Goal: Information Seeking & Learning: Find specific page/section

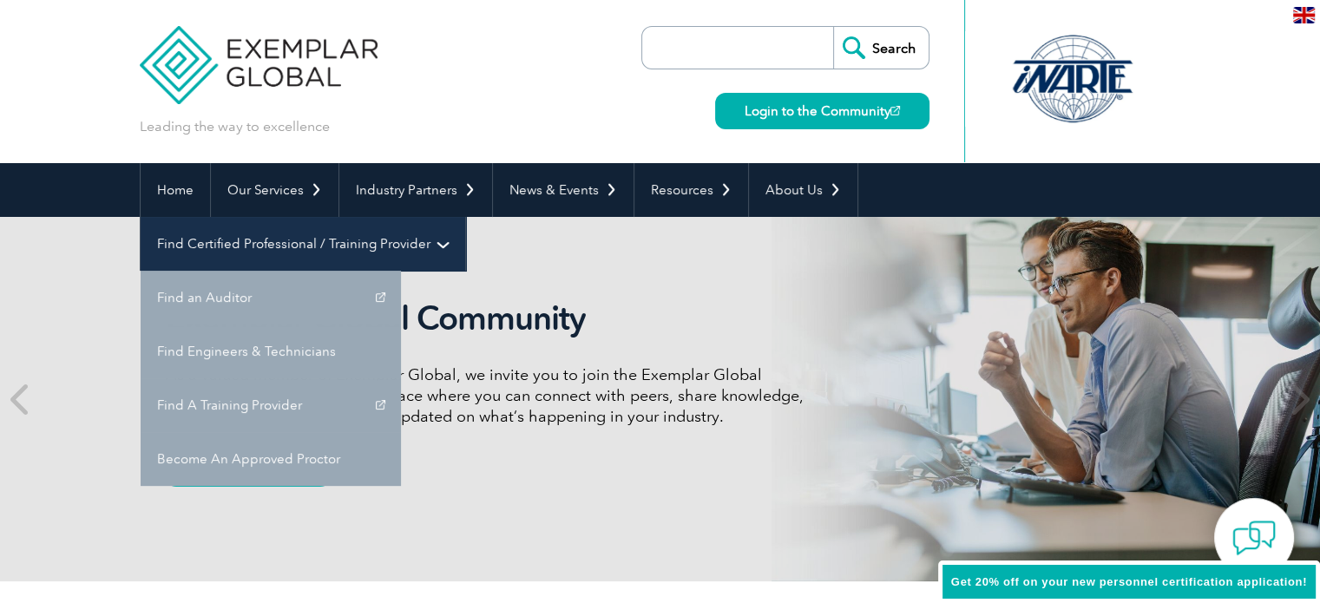
click at [465, 217] on link "Find Certified Professional / Training Provider" at bounding box center [303, 244] width 325 height 54
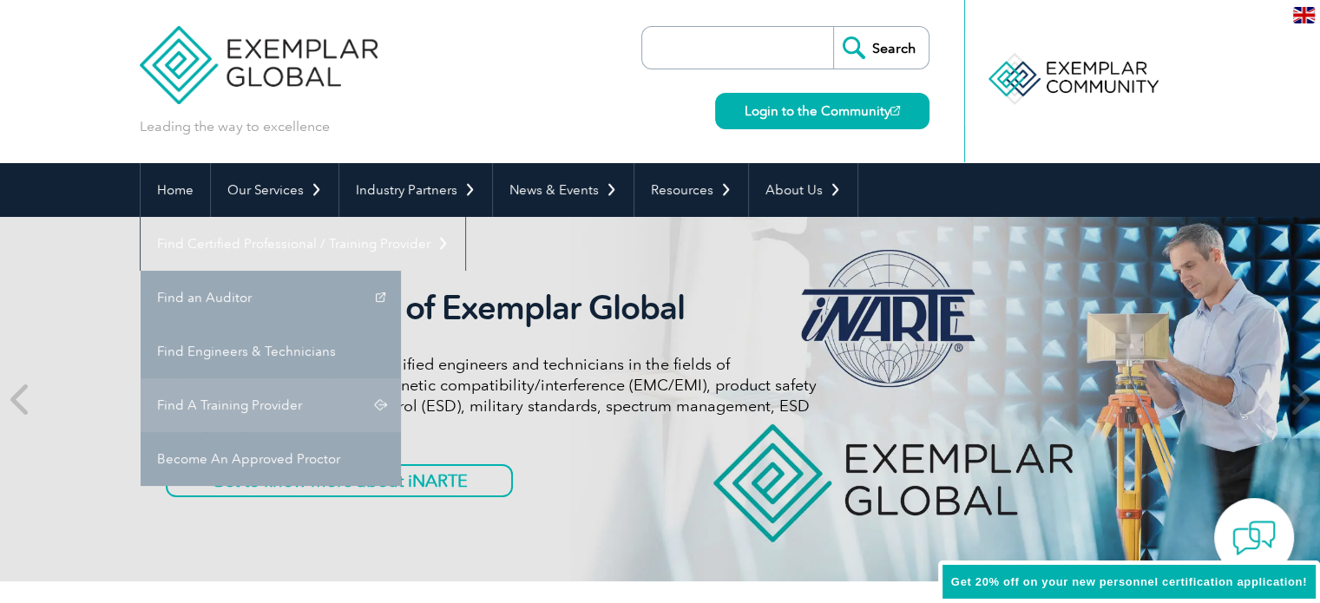
click at [401, 378] on link "Find A Training Provider" at bounding box center [271, 405] width 260 height 54
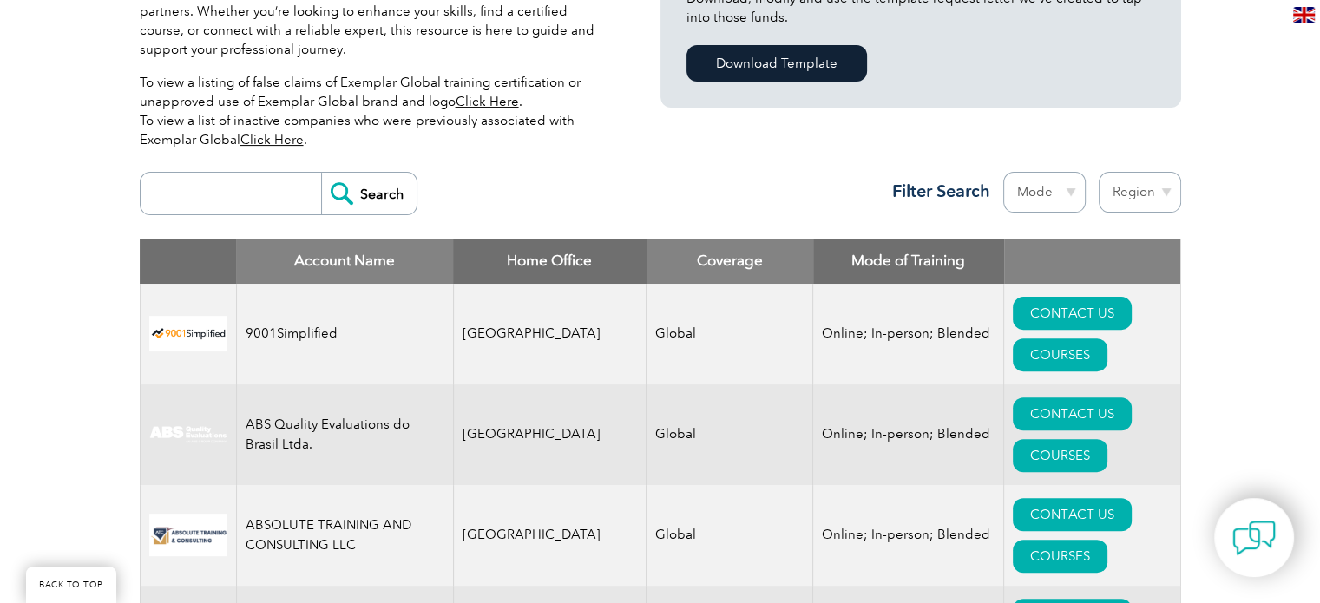
scroll to position [542, 0]
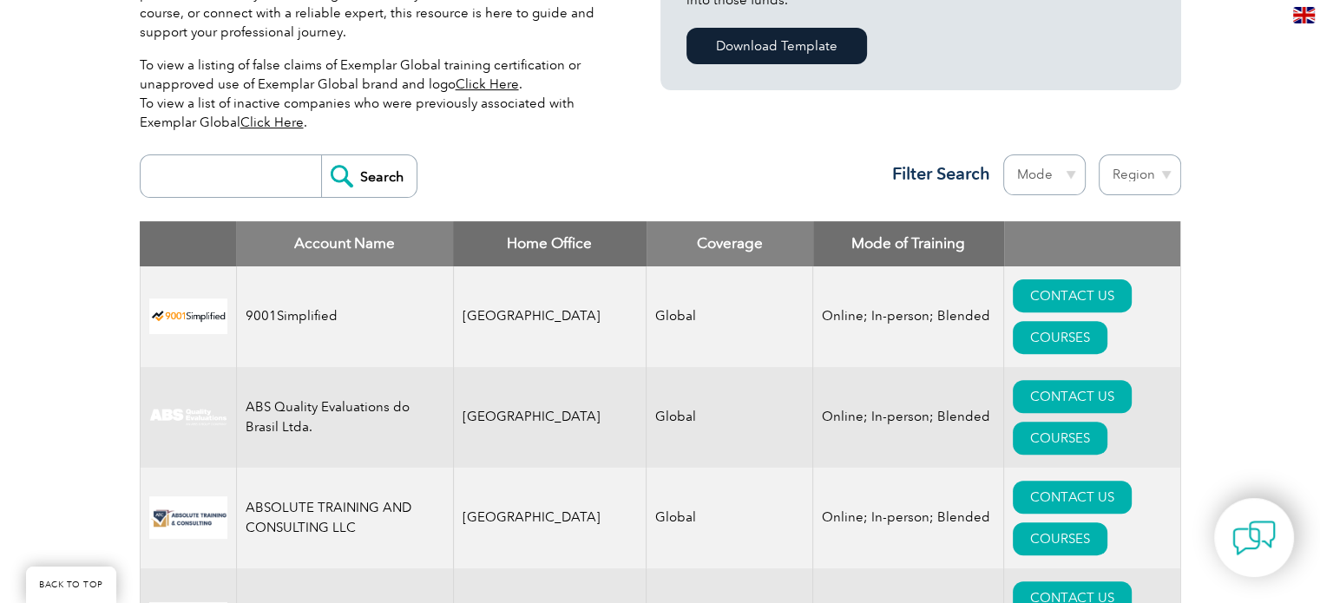
click at [222, 182] on input "search" at bounding box center [235, 176] width 172 height 42
click at [1132, 184] on select "Region Australia Bahrain Bangladesh Brazil Canada Colombia Dominican Republic E…" at bounding box center [1140, 174] width 82 height 41
select select "Pakistan"
click at [1099, 154] on select "Region Australia Bahrain Bangladesh Brazil Canada Colombia Dominican Republic E…" at bounding box center [1140, 174] width 82 height 41
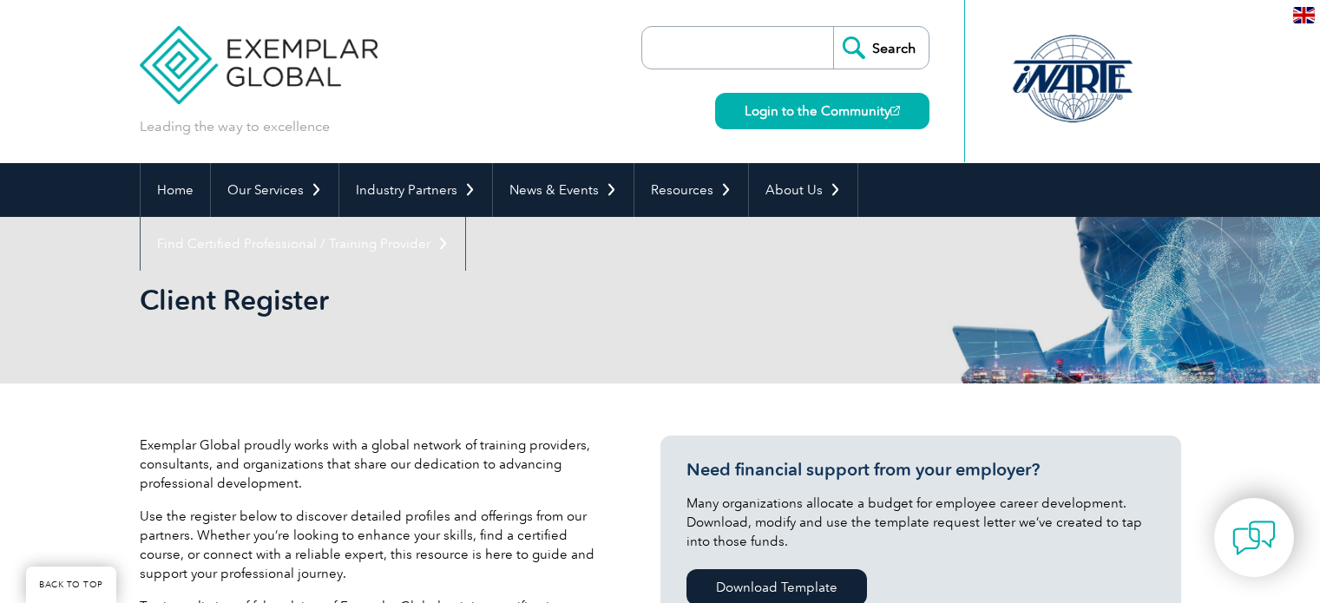
select select "[GEOGRAPHIC_DATA]"
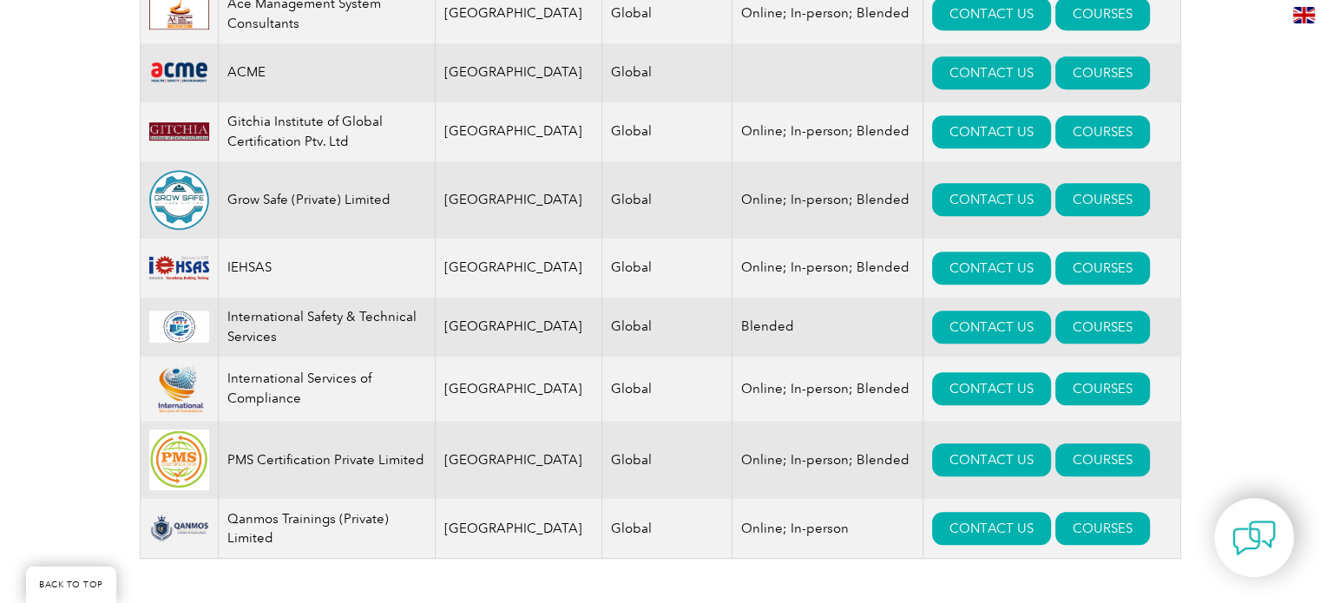
scroll to position [814, 0]
